Goal: Task Accomplishment & Management: Manage account settings

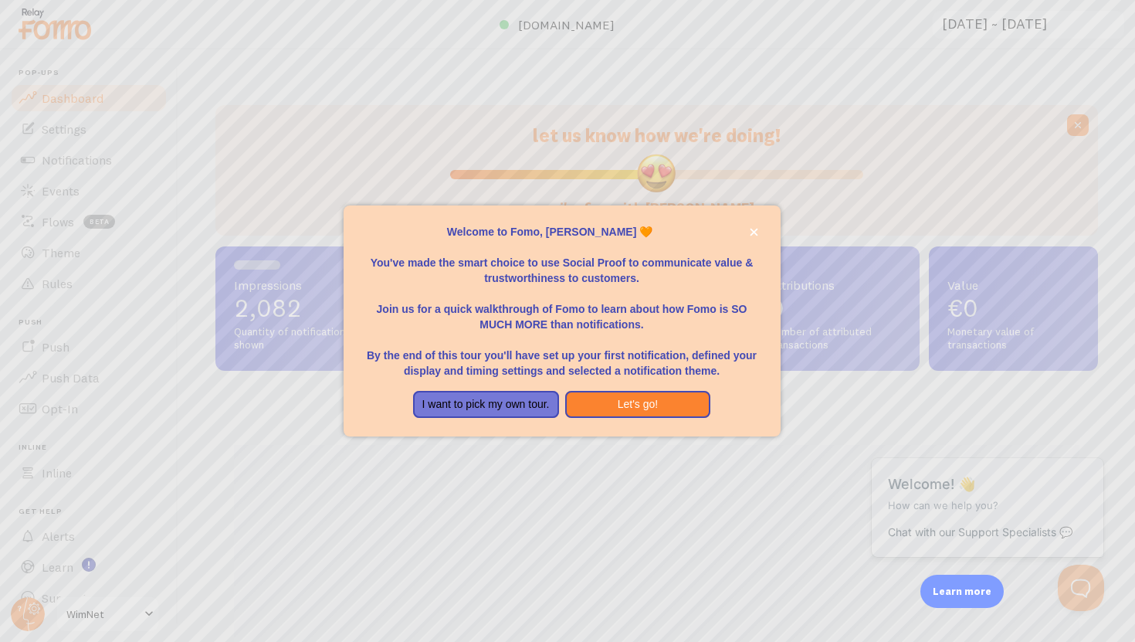
scroll to position [405, 883]
click at [585, 138] on div at bounding box center [567, 321] width 1135 height 642
click at [756, 229] on icon "close," at bounding box center [754, 232] width 8 height 8
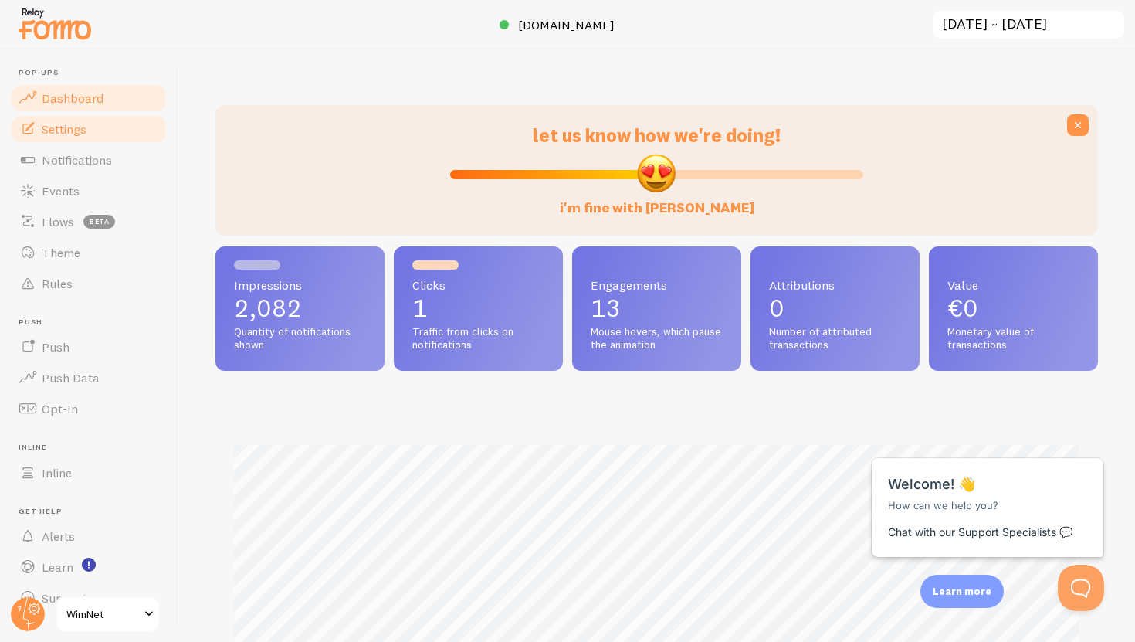
click at [57, 119] on link "Settings" at bounding box center [88, 129] width 159 height 31
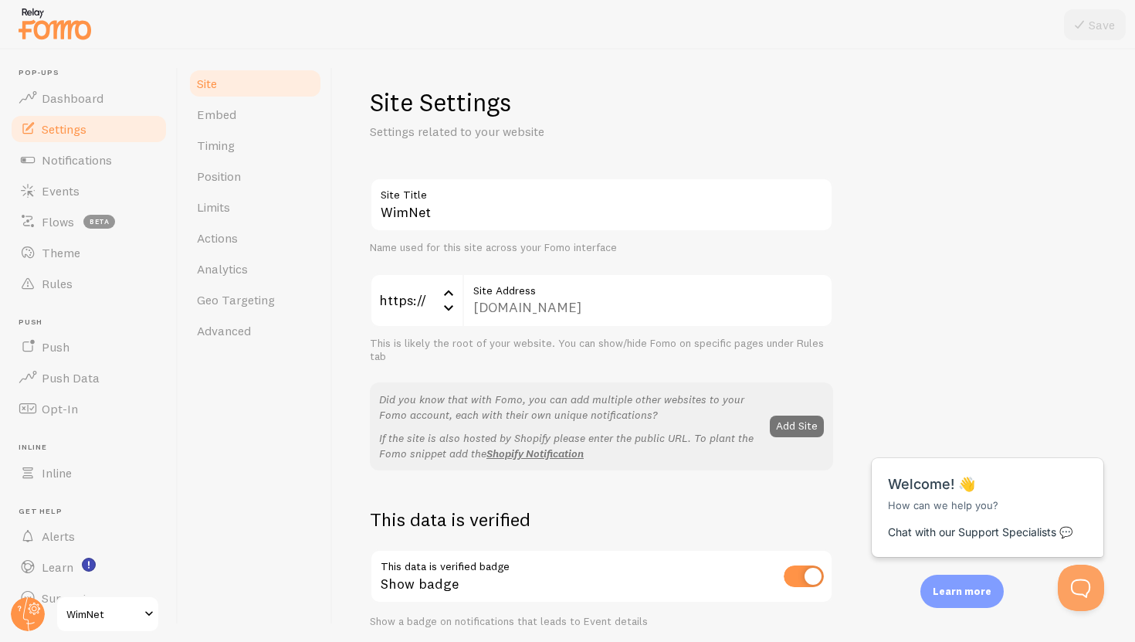
click at [603, 298] on label "Site Address" at bounding box center [648, 286] width 371 height 26
click at [548, 327] on div "https:// https:// https:// http:// [DOMAIN_NAME] Site Address This is likely th…" at bounding box center [601, 318] width 463 height 90
click at [534, 309] on div "[DOMAIN_NAME] Site Address" at bounding box center [648, 300] width 371 height 54
click at [265, 144] on link "Timing" at bounding box center [255, 145] width 135 height 31
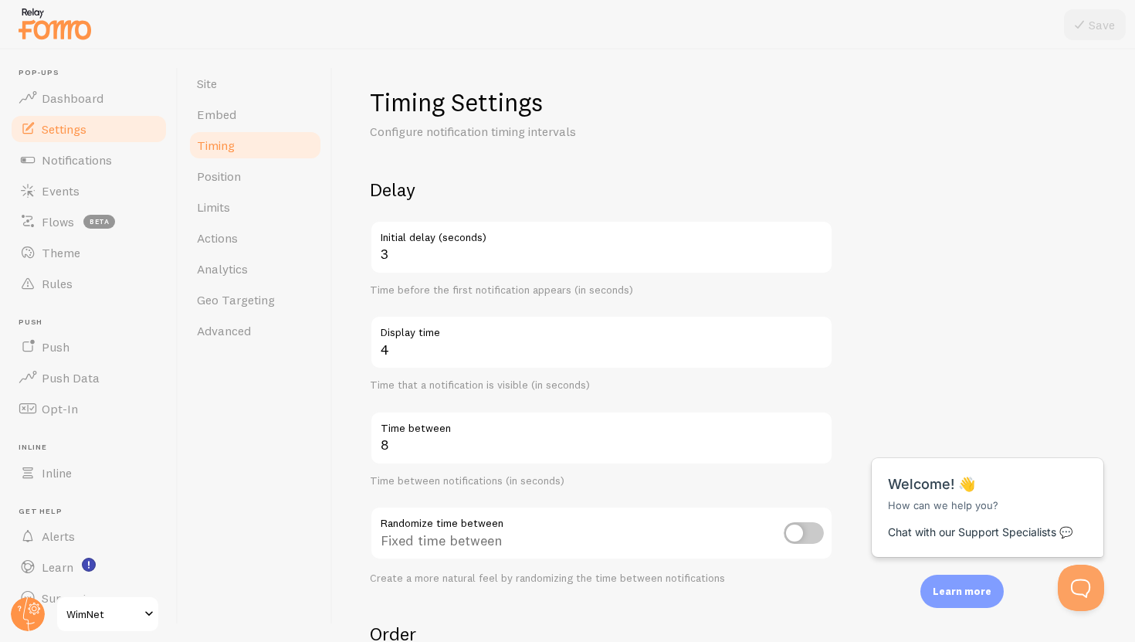
click at [483, 242] on label "Initial delay (seconds)" at bounding box center [601, 233] width 463 height 26
click at [483, 242] on input "3" at bounding box center [601, 247] width 463 height 54
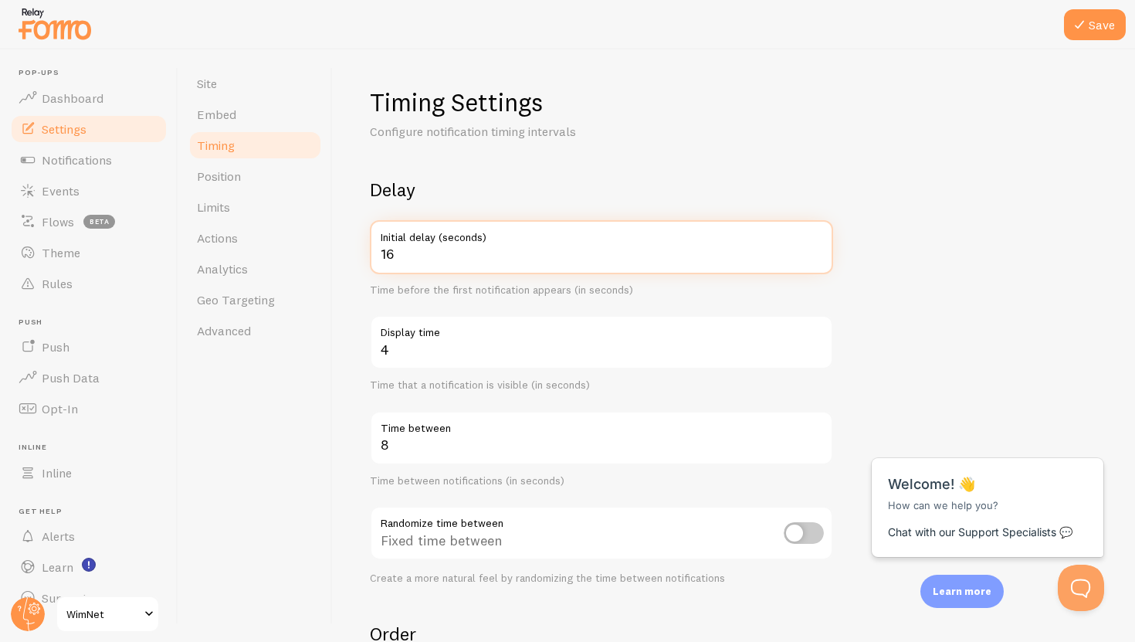
type input "16"
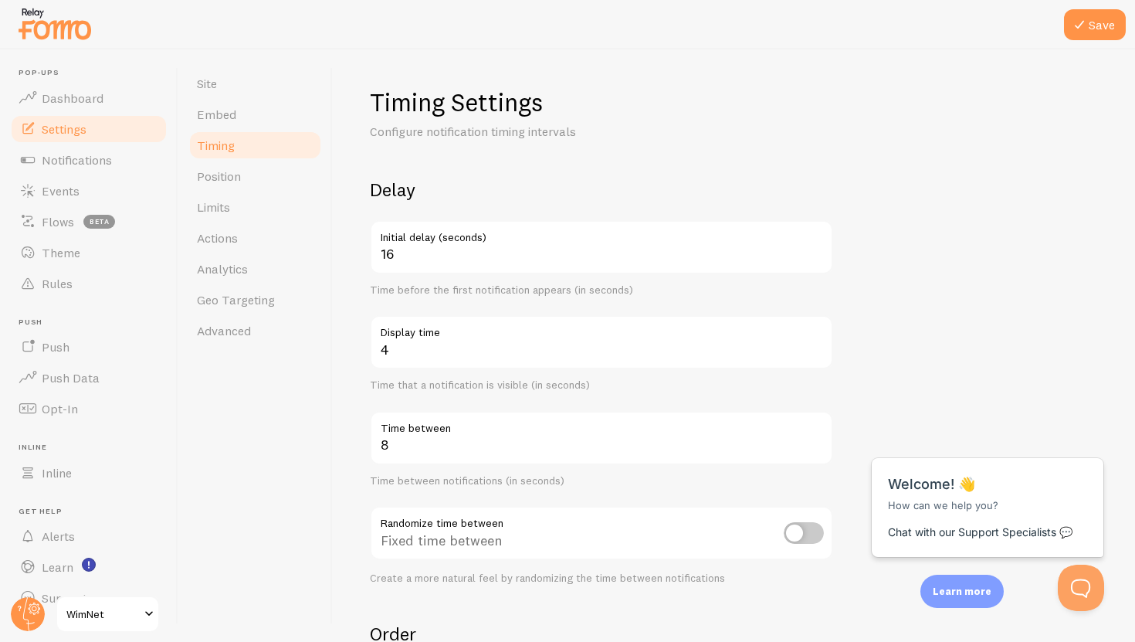
click at [548, 168] on div "Timing Settings Configure notification timing intervals Delay 16 Initial delay …" at bounding box center [734, 463] width 728 height 754
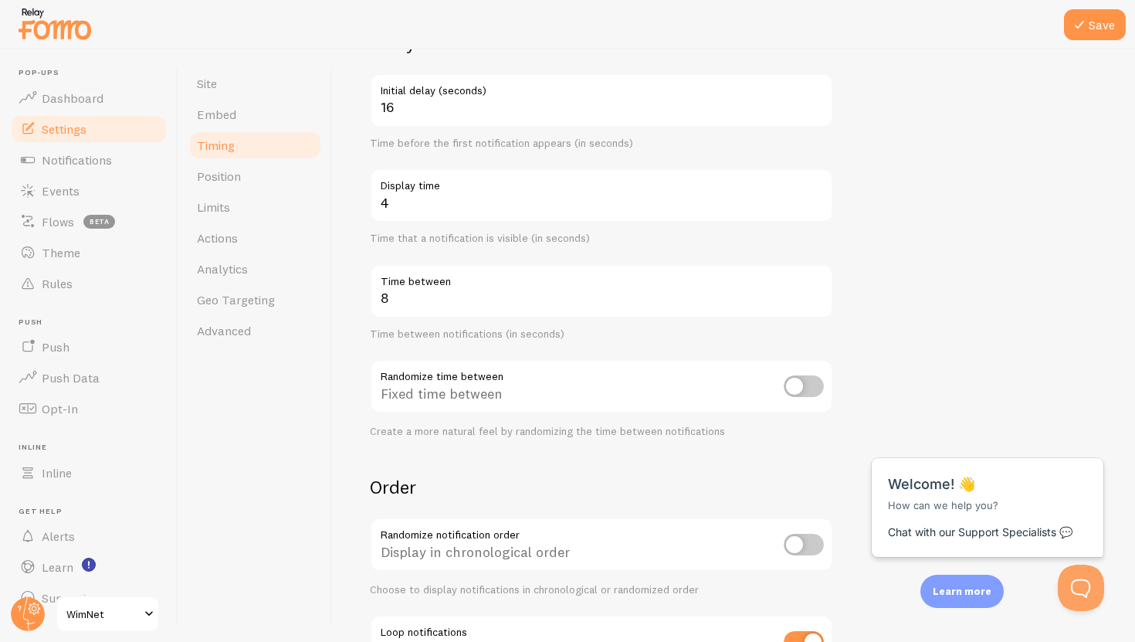
scroll to position [177, 0]
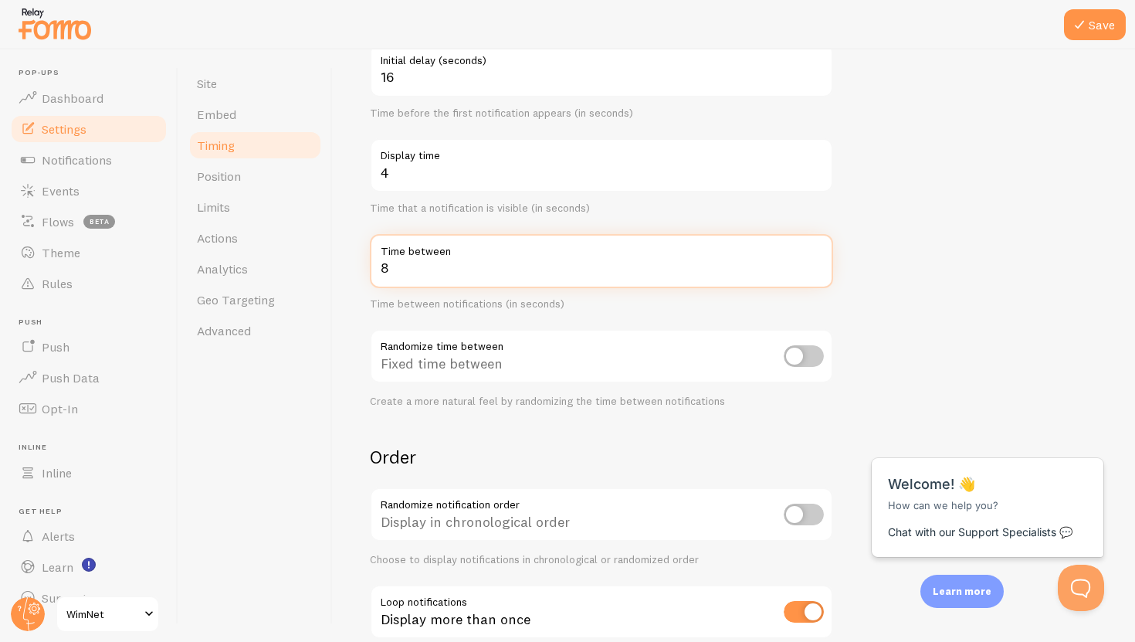
click at [438, 276] on input "8" at bounding box center [601, 261] width 463 height 54
type input "20"
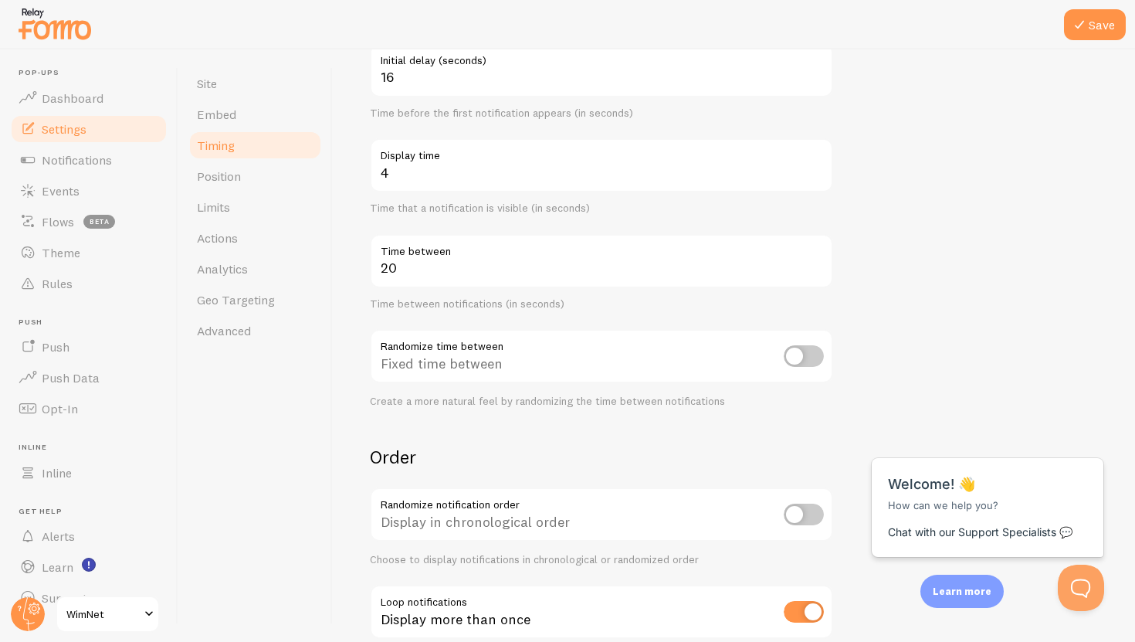
click at [900, 168] on form "Delay 16 Initial delay (seconds) Time before the first notification appears (in…" at bounding box center [734, 332] width 728 height 663
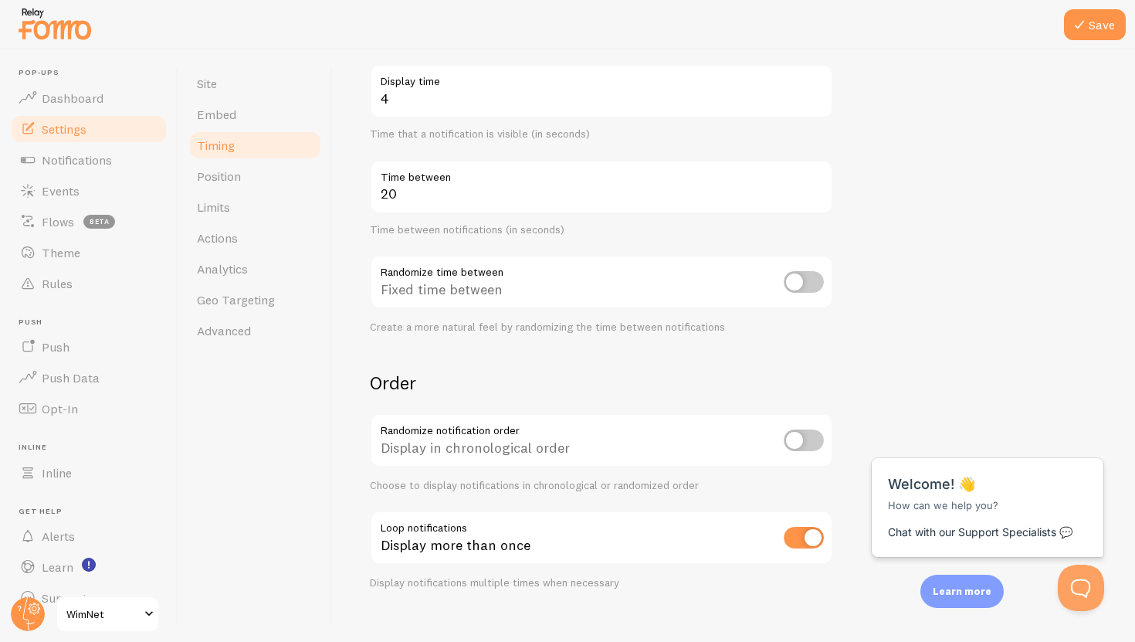
scroll to position [273, 0]
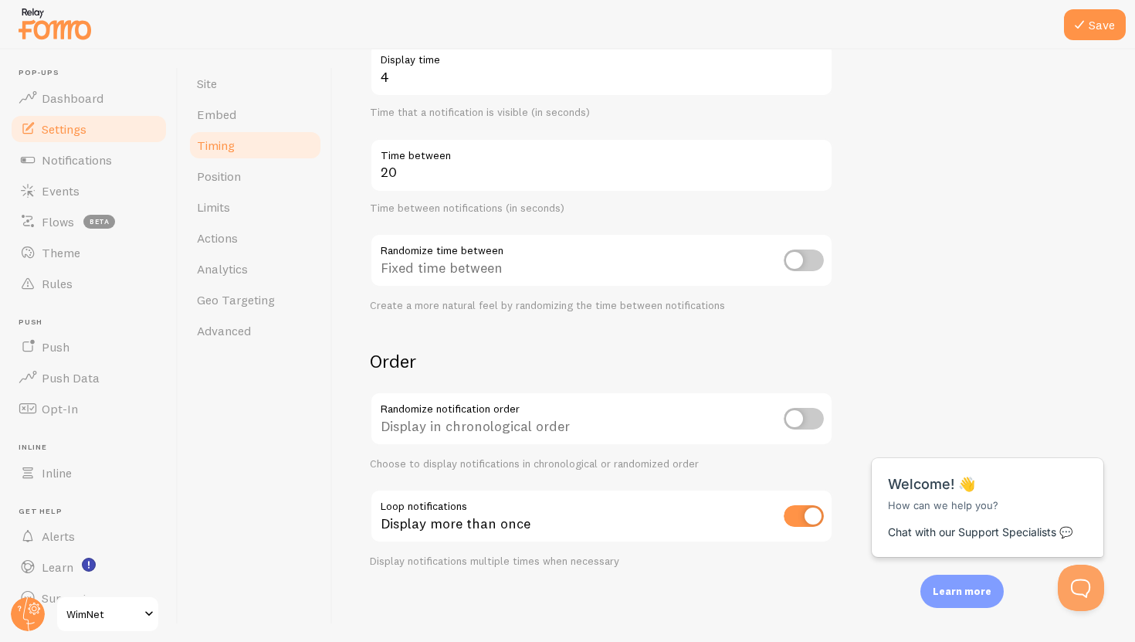
click at [829, 254] on div "Fixed time between" at bounding box center [601, 261] width 463 height 56
click at [816, 257] on input "checkbox" at bounding box center [804, 260] width 40 height 22
checkbox input "true"
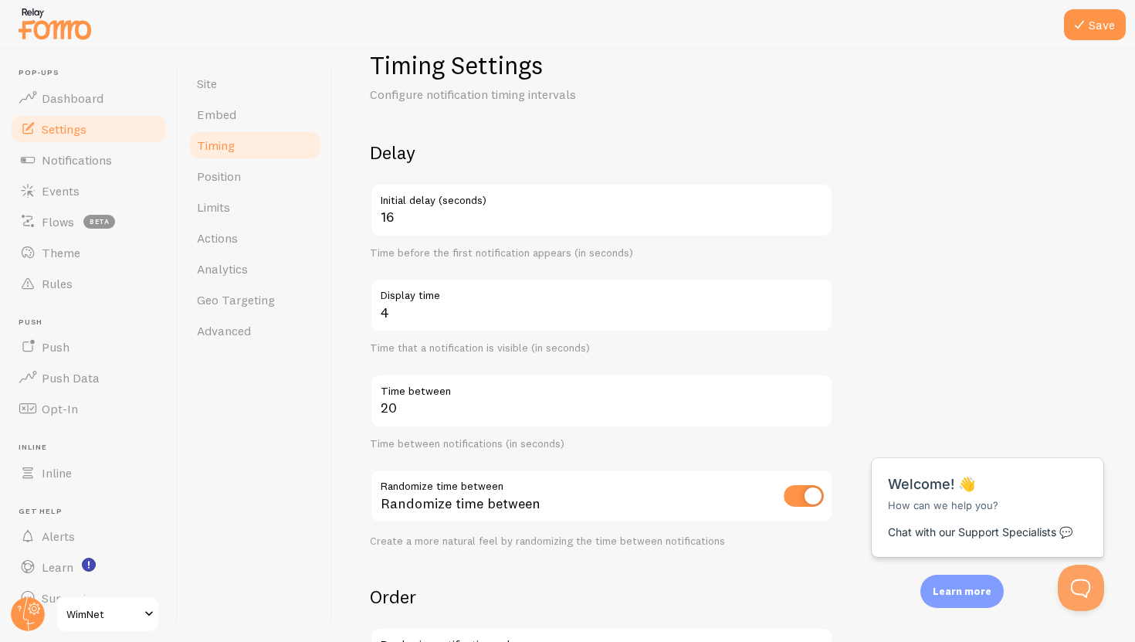
scroll to position [0, 0]
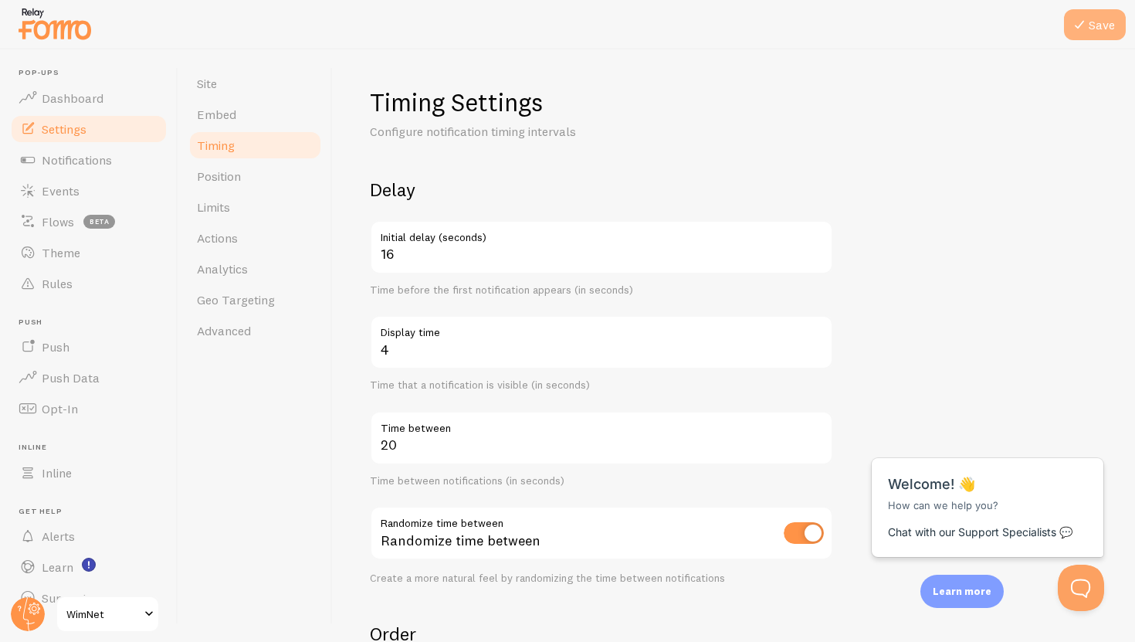
click at [1095, 23] on button "Save" at bounding box center [1095, 24] width 62 height 31
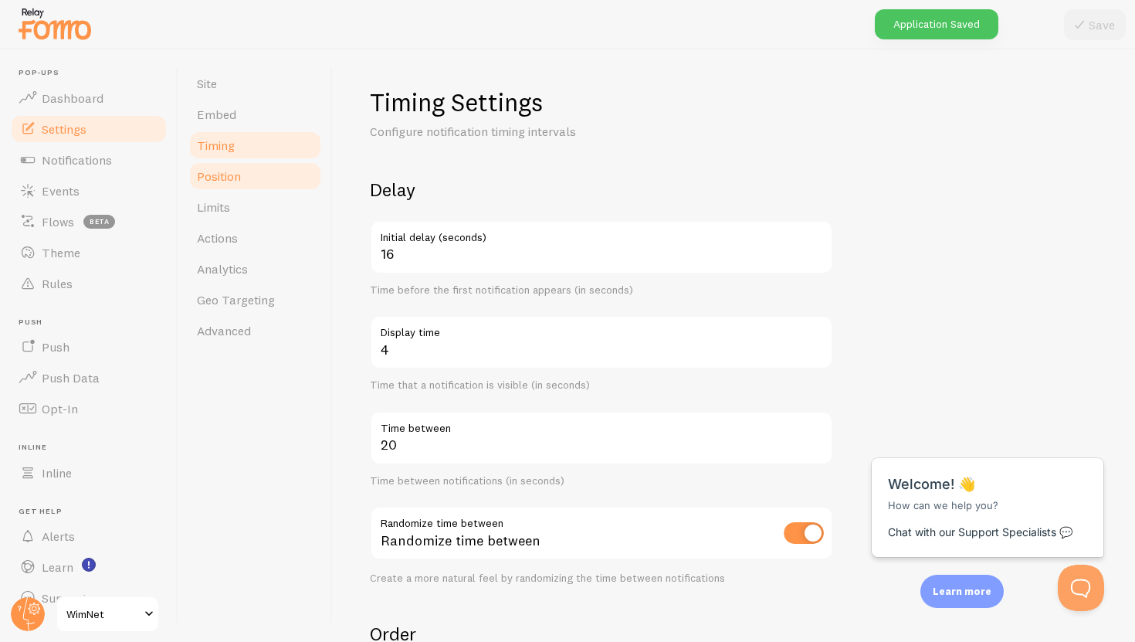
click at [233, 178] on span "Position" at bounding box center [219, 175] width 44 height 15
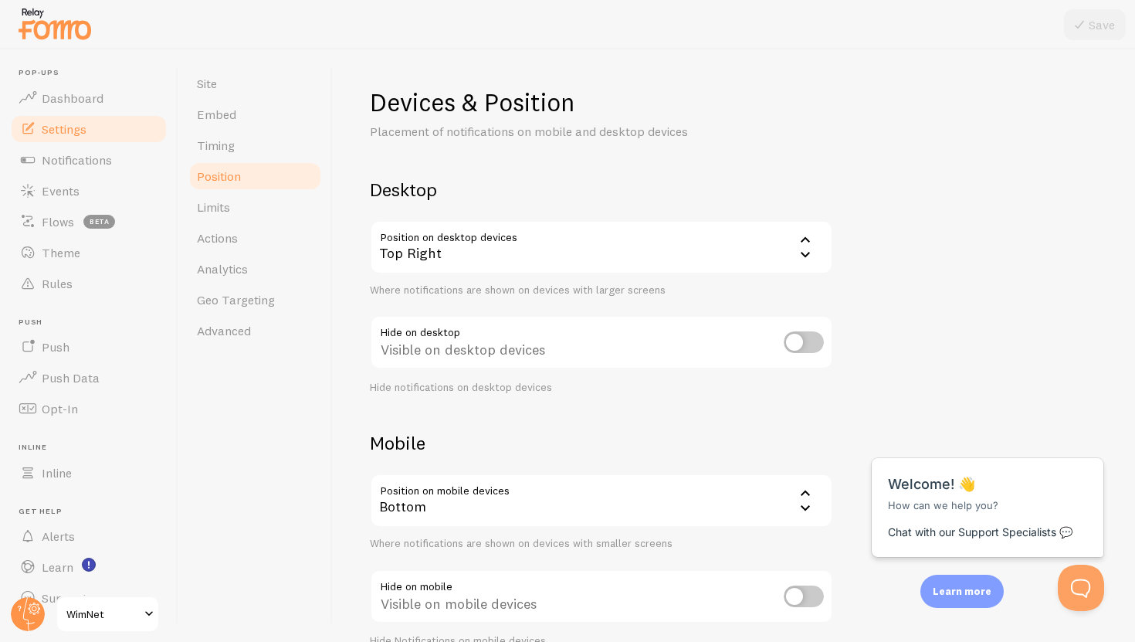
click at [520, 235] on div "Top Right" at bounding box center [601, 247] width 463 height 54
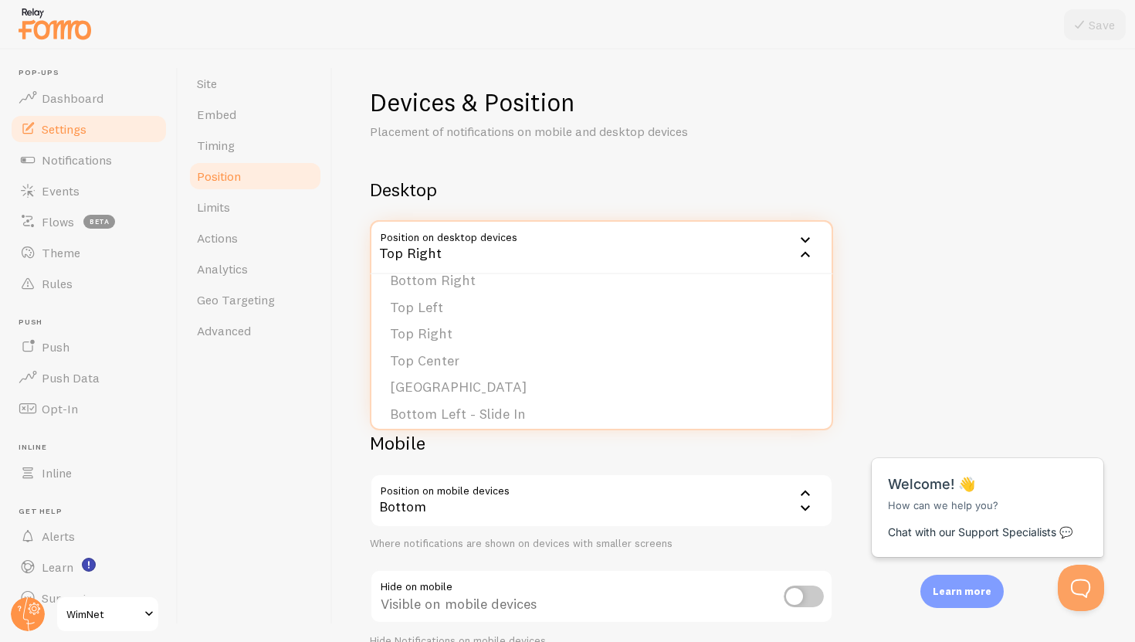
scroll to position [43, 0]
click at [513, 380] on li "[GEOGRAPHIC_DATA]" at bounding box center [601, 386] width 460 height 27
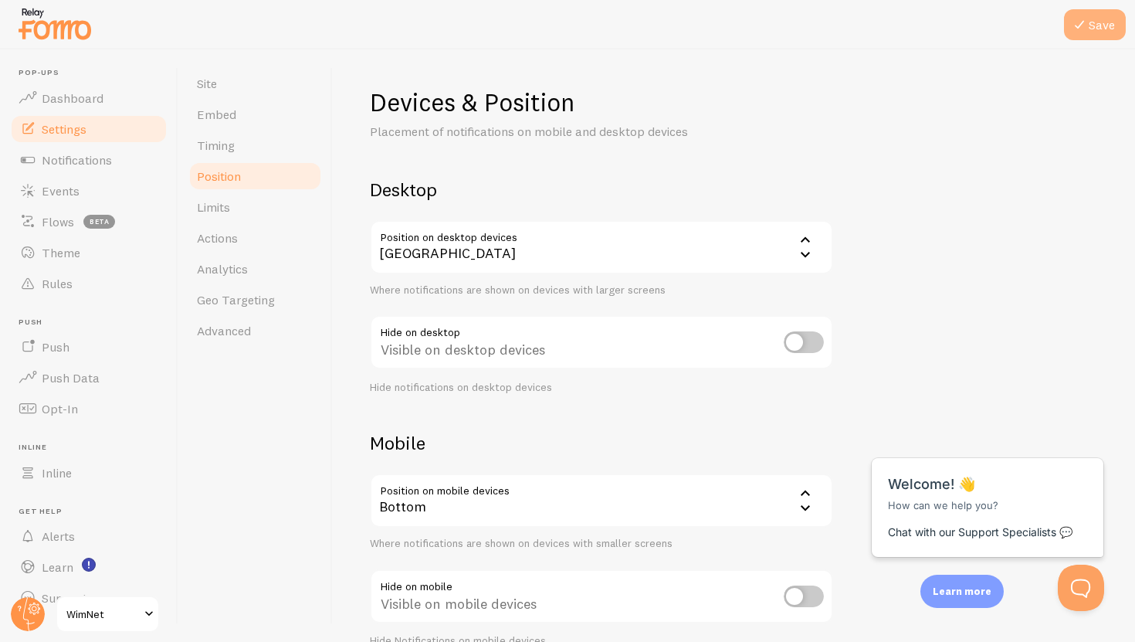
click at [1082, 35] on button "Save" at bounding box center [1095, 24] width 62 height 31
